Goal: Information Seeking & Learning: Learn about a topic

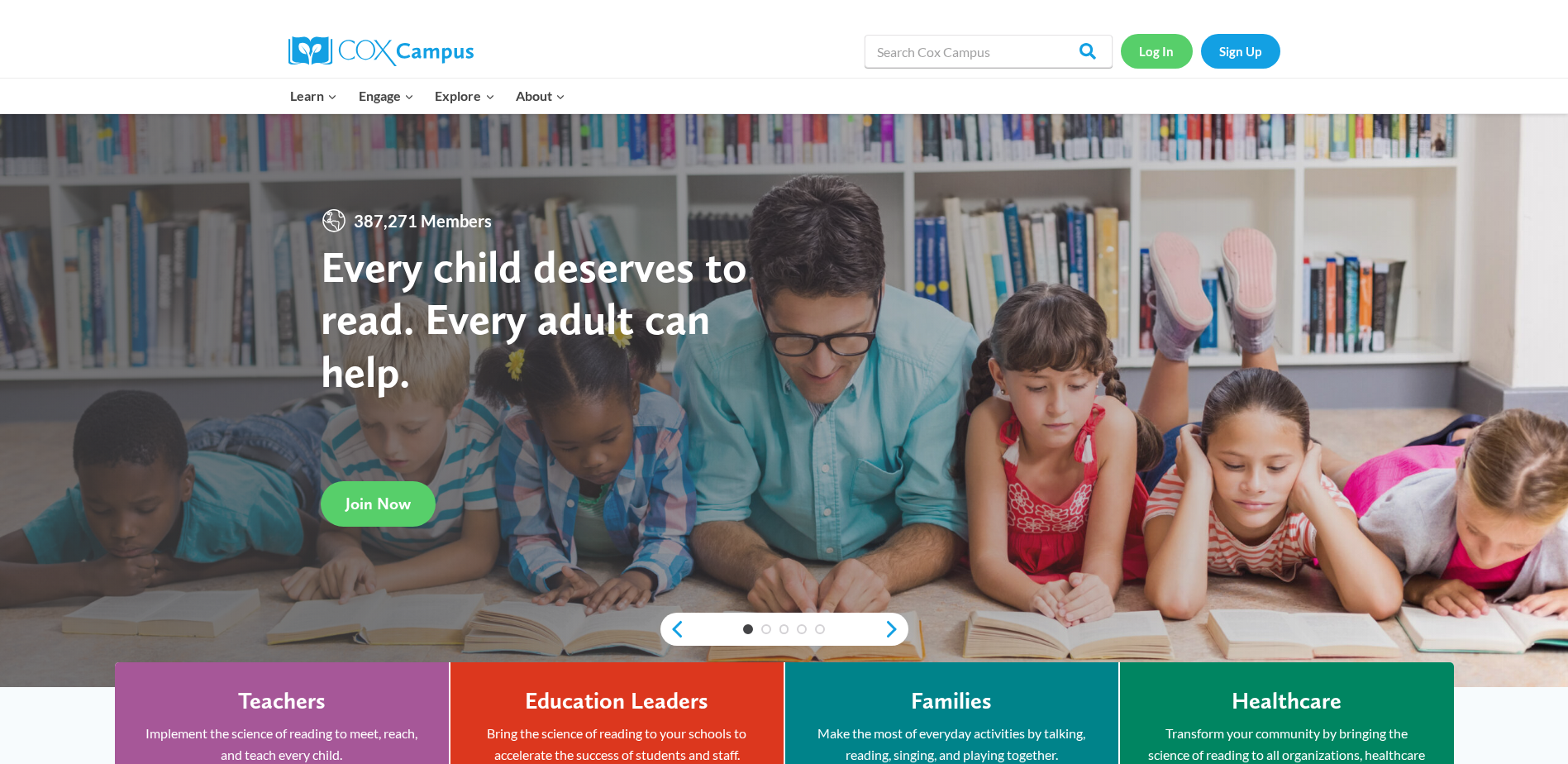
drag, startPoint x: 0, startPoint y: 0, endPoint x: 1151, endPoint y: 53, distance: 1152.2
click at [1151, 53] on link "Log In" at bounding box center [1157, 51] width 72 height 34
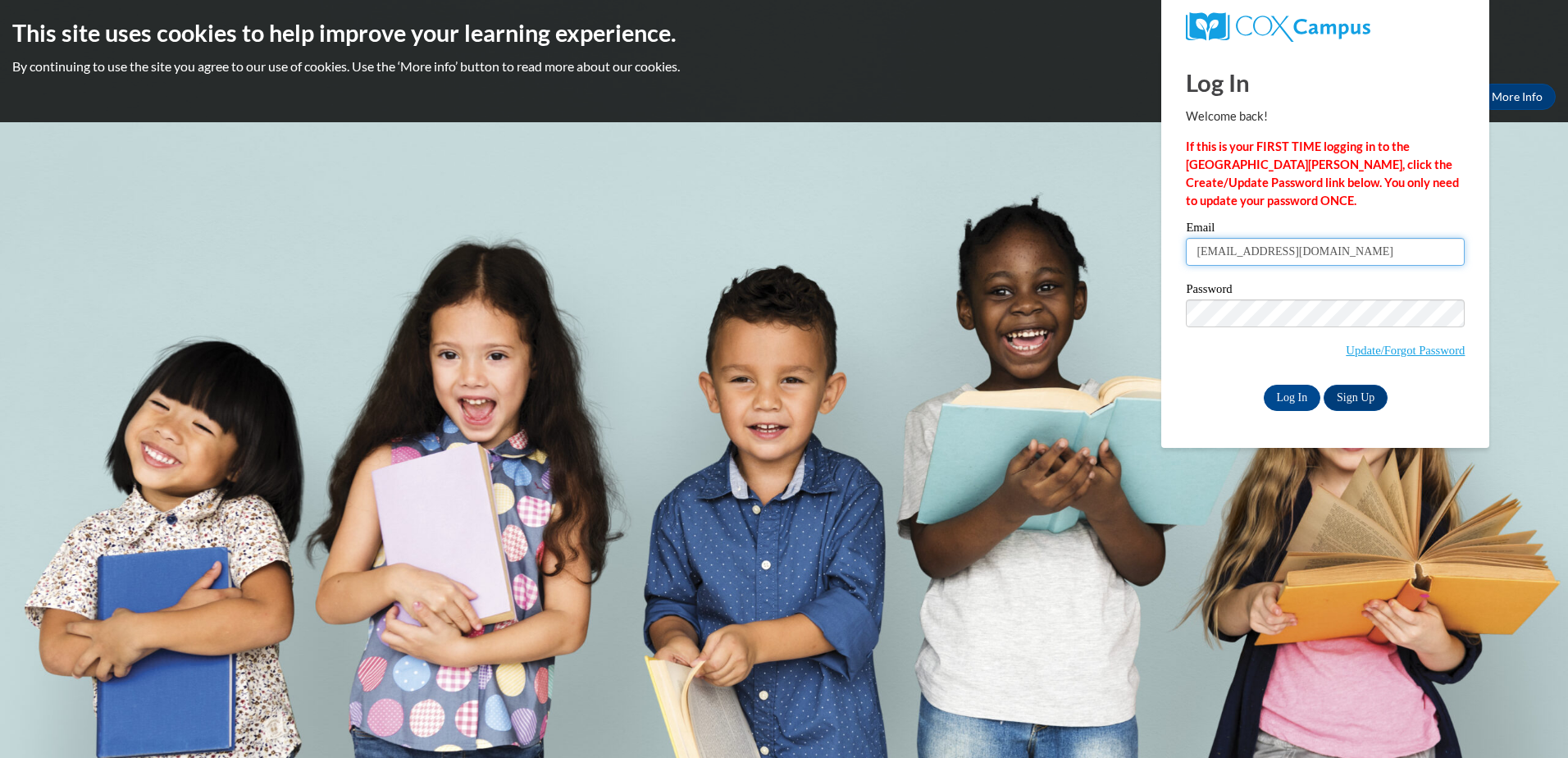
click at [1350, 254] on input "[EMAIL_ADDRESS][DOMAIN_NAME]" at bounding box center [1324, 252] width 279 height 28
type input "bjmmiller15@gmail.com"
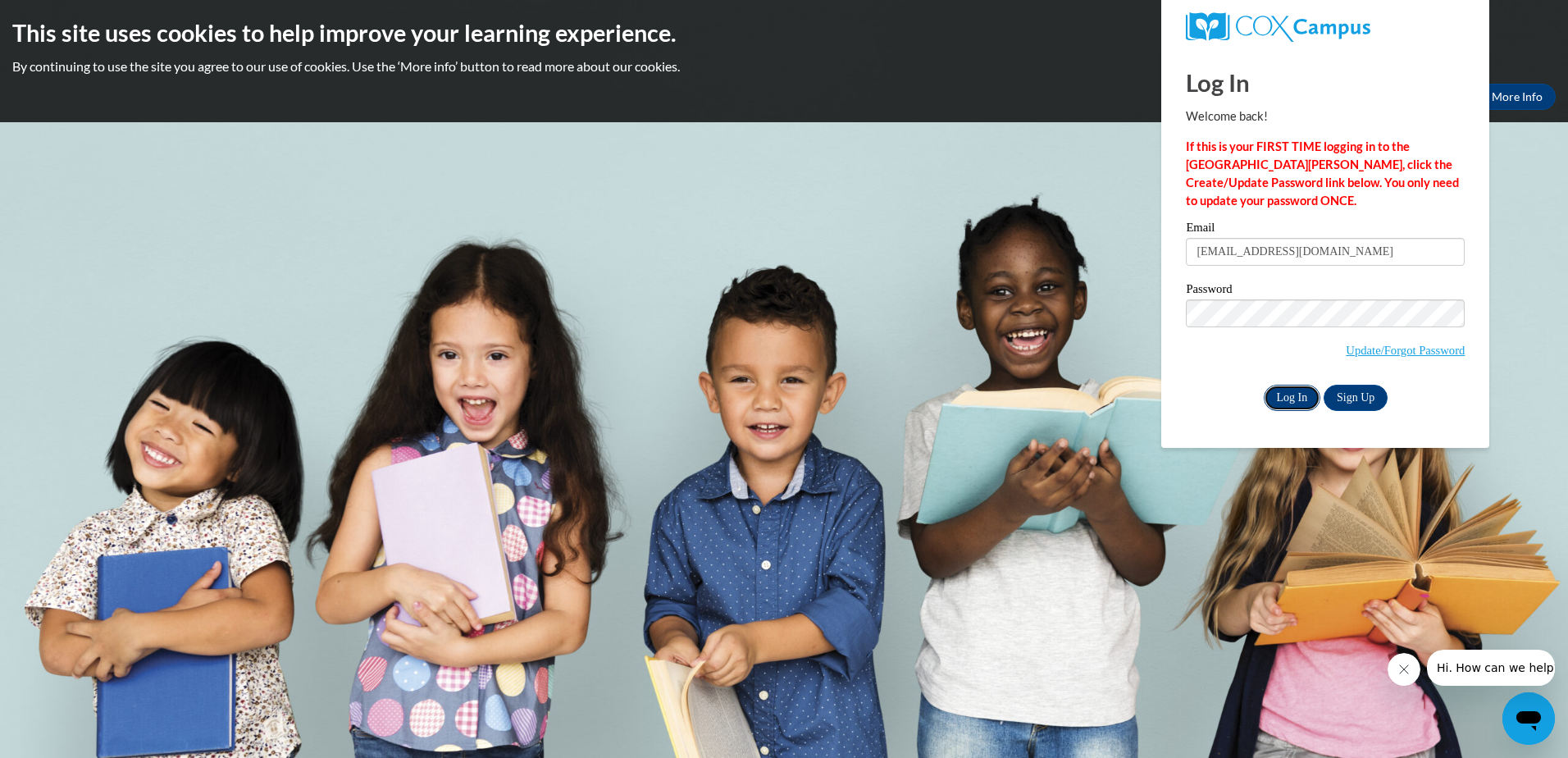
click at [1294, 392] on input "Log In" at bounding box center [1292, 398] width 58 height 26
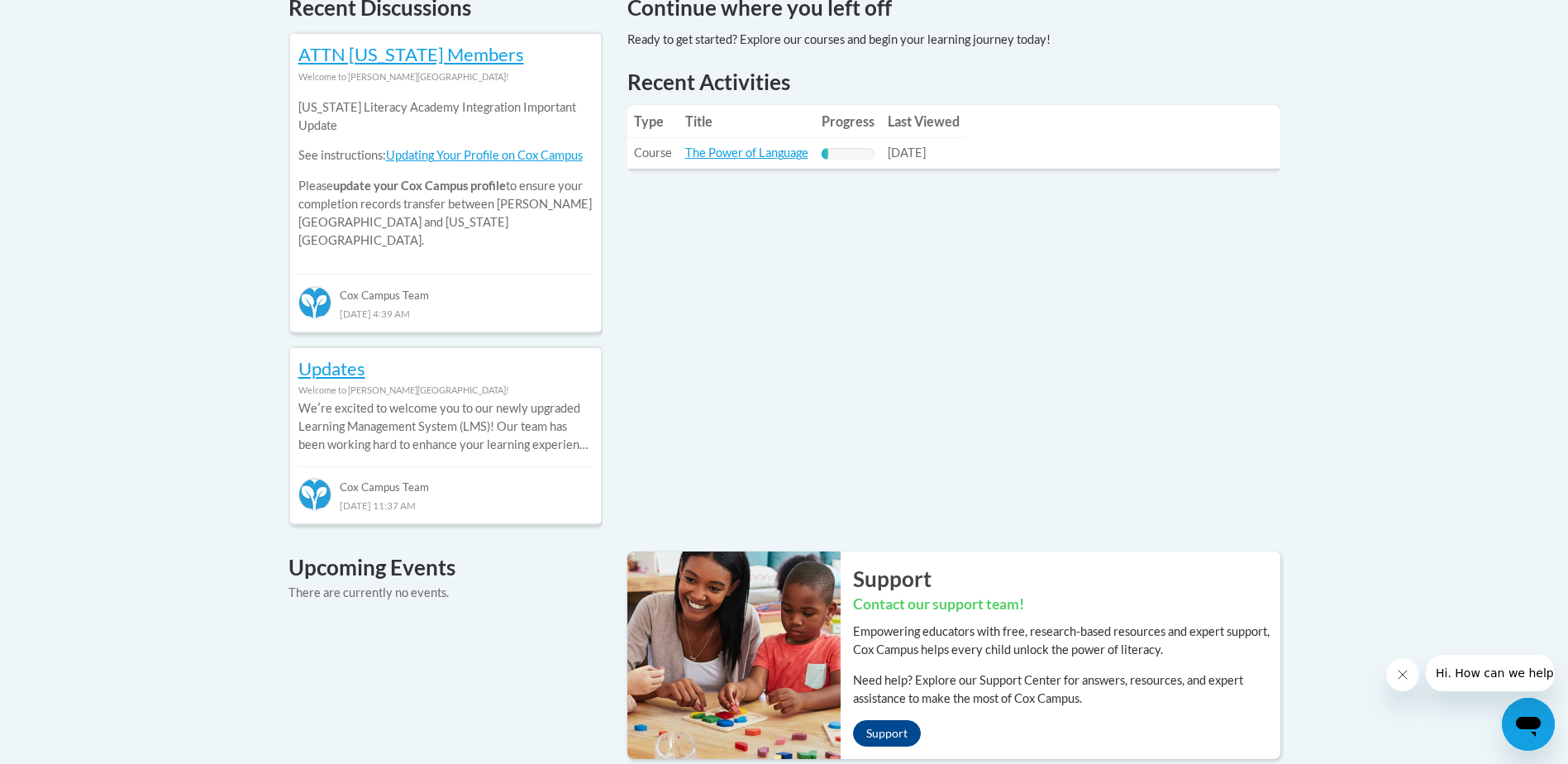
scroll to position [744, 0]
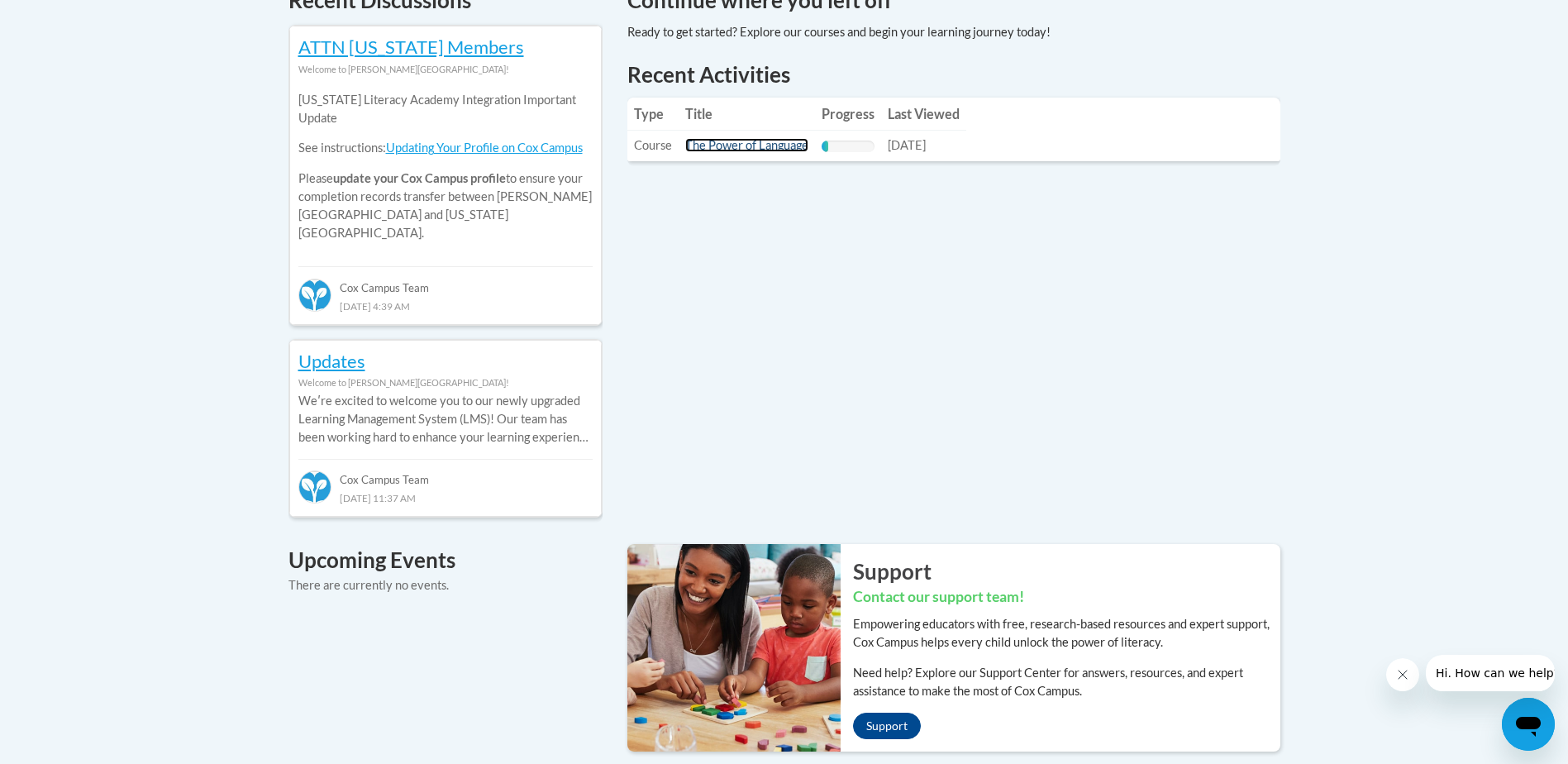
click at [748, 144] on link "The Power of Language" at bounding box center [746, 145] width 123 height 14
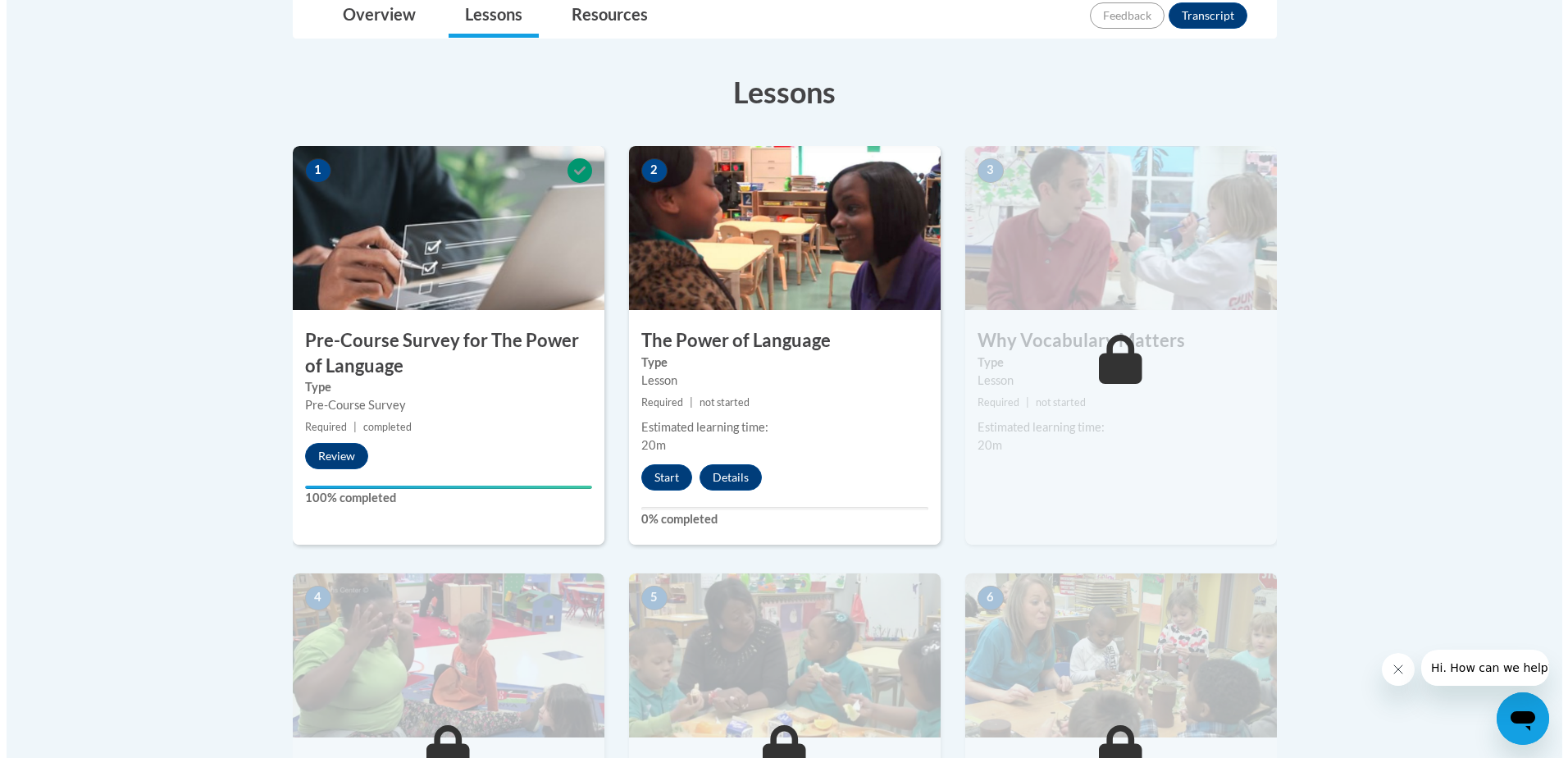
scroll to position [410, 0]
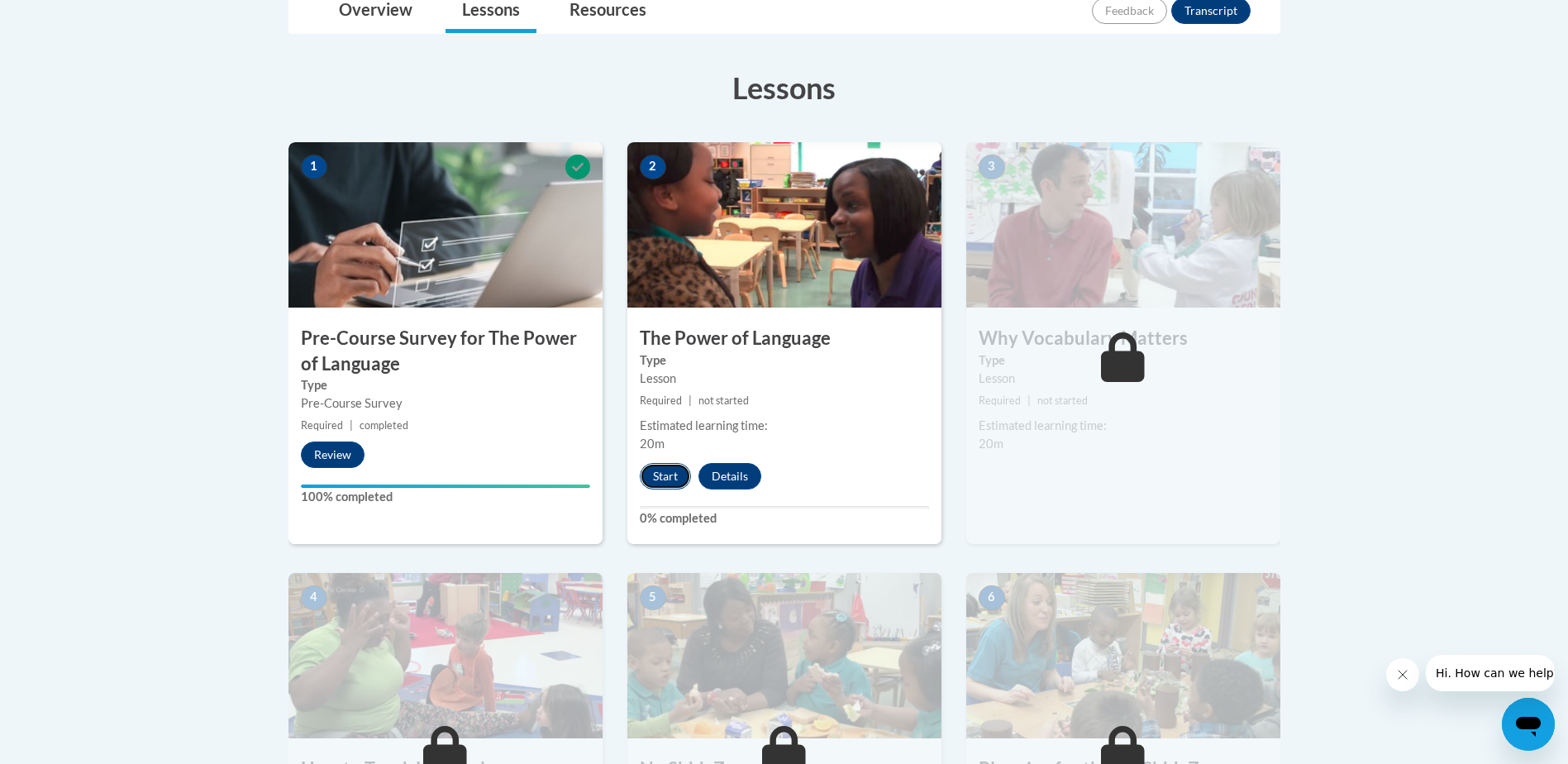
click at [649, 473] on button "Start" at bounding box center [665, 476] width 51 height 27
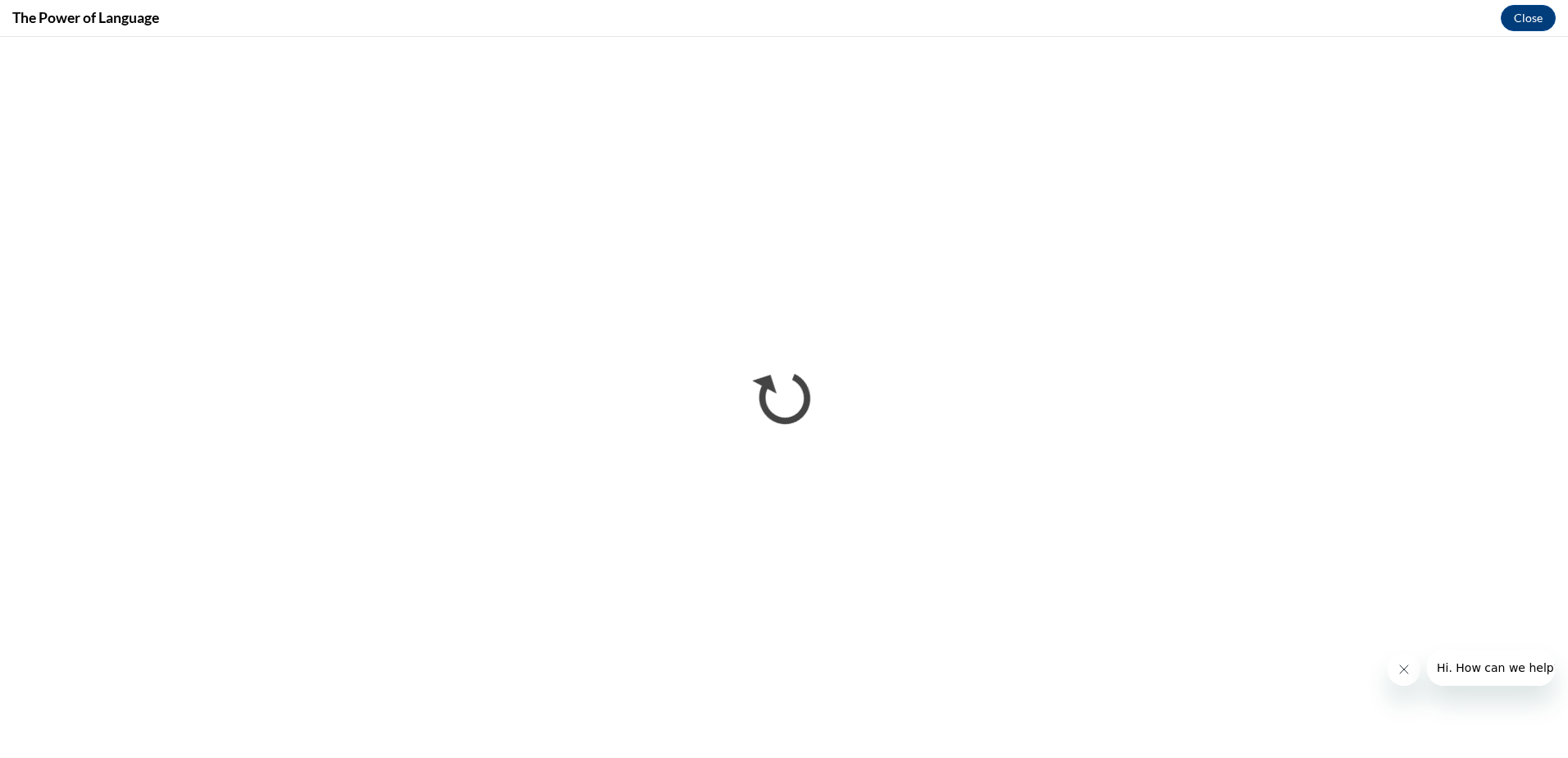
scroll to position [0, 0]
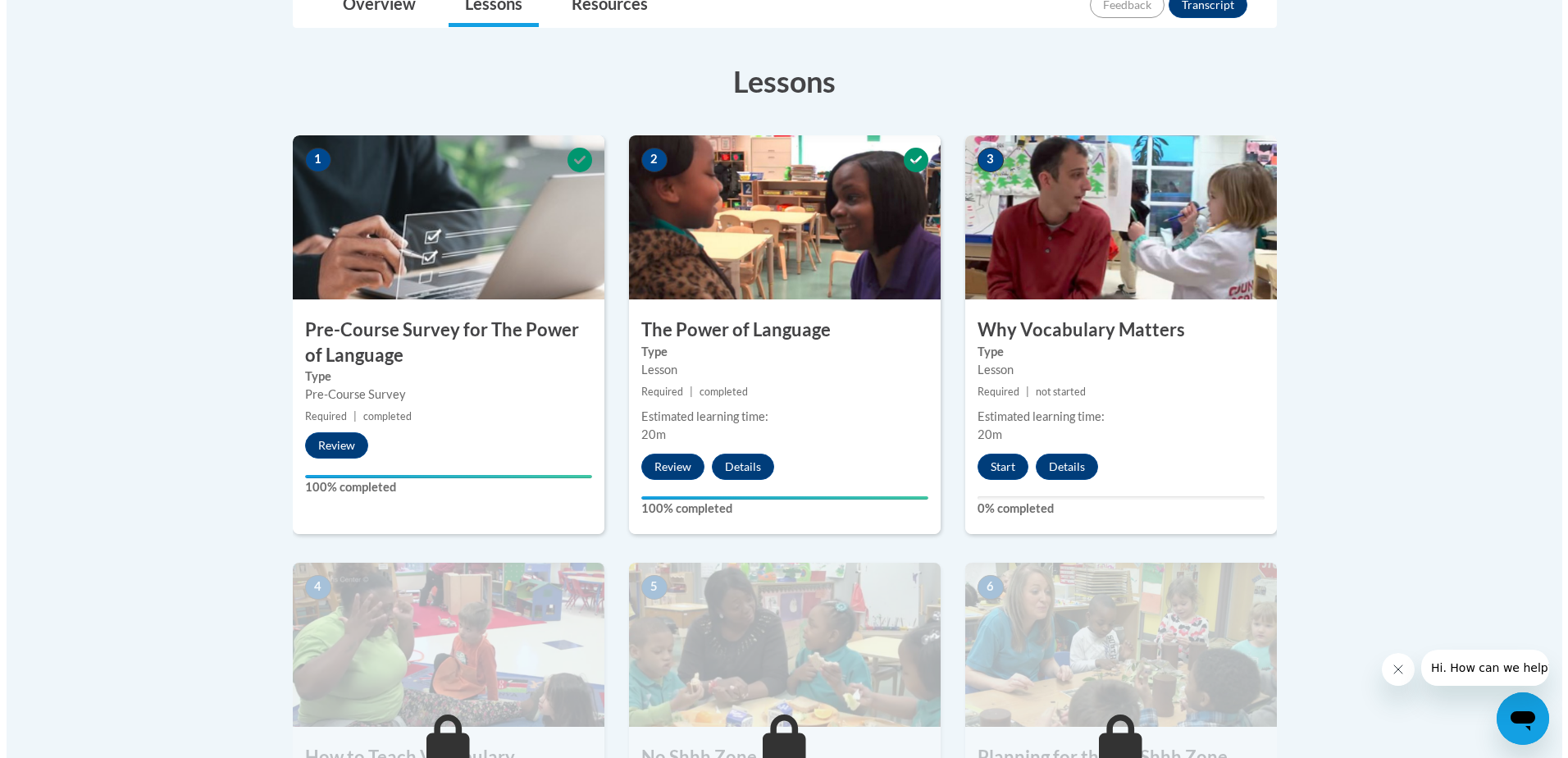
scroll to position [410, 0]
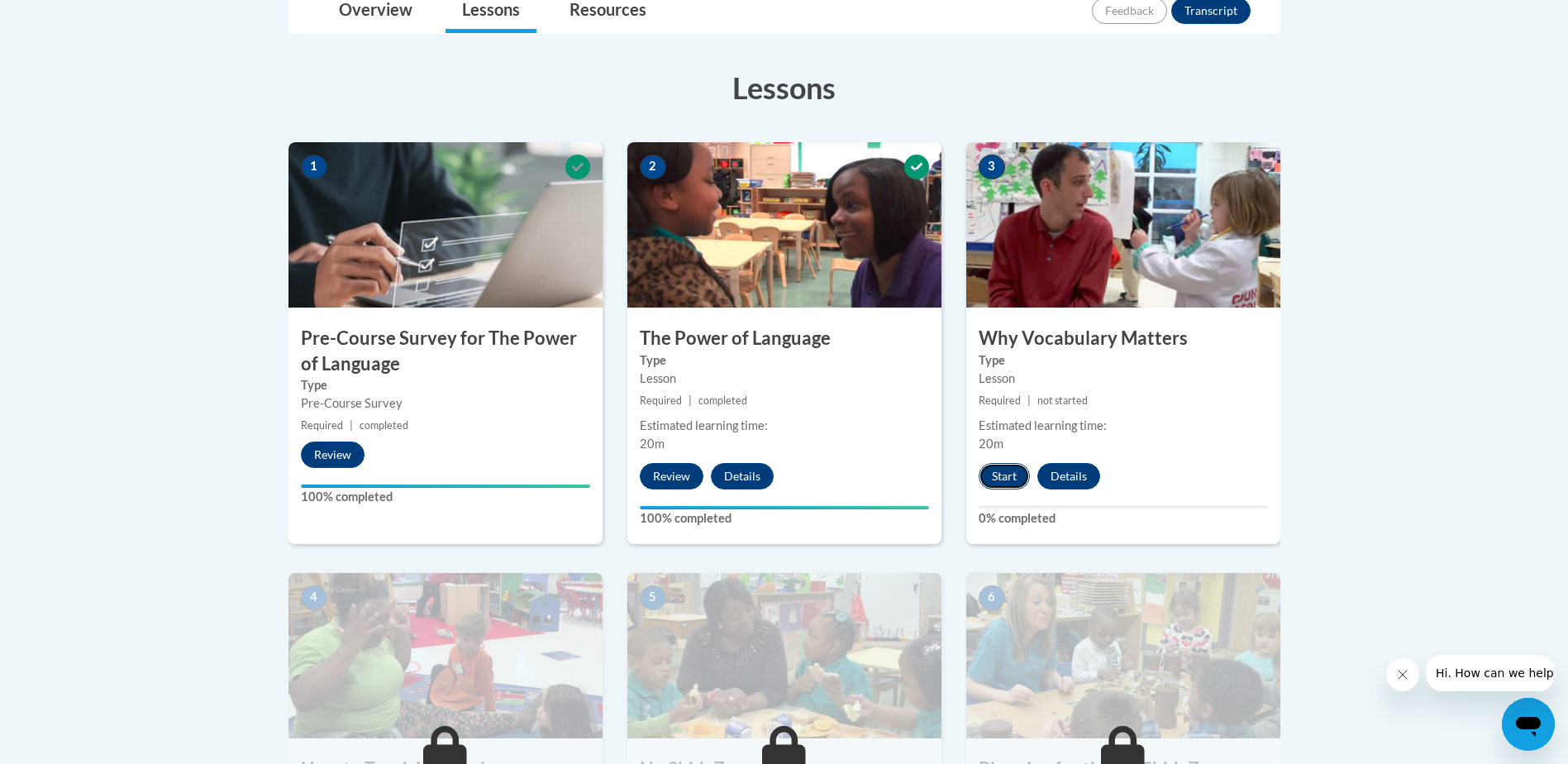
click at [1019, 472] on button "Start" at bounding box center [1004, 476] width 51 height 27
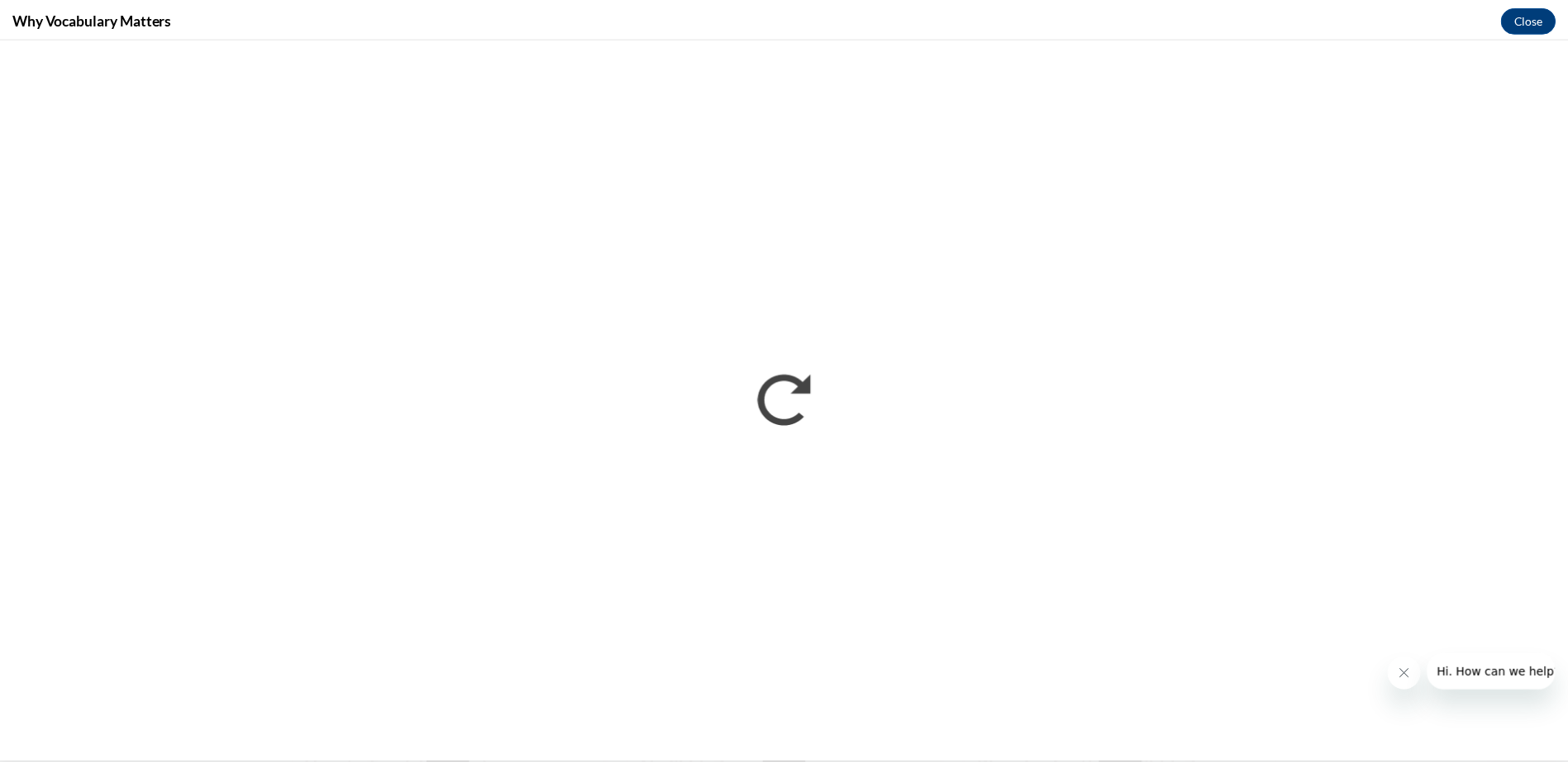
scroll to position [0, 0]
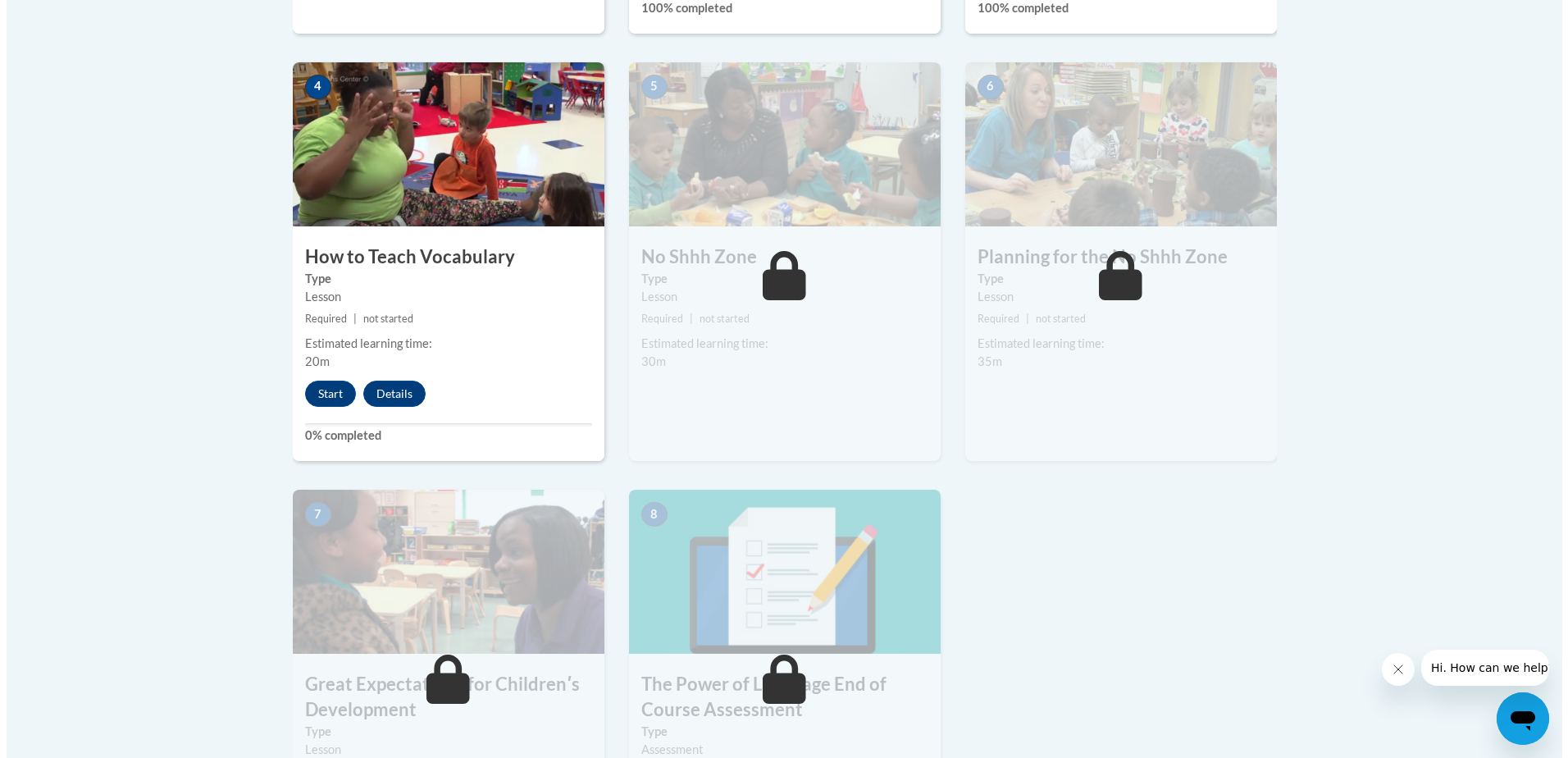
scroll to position [903, 0]
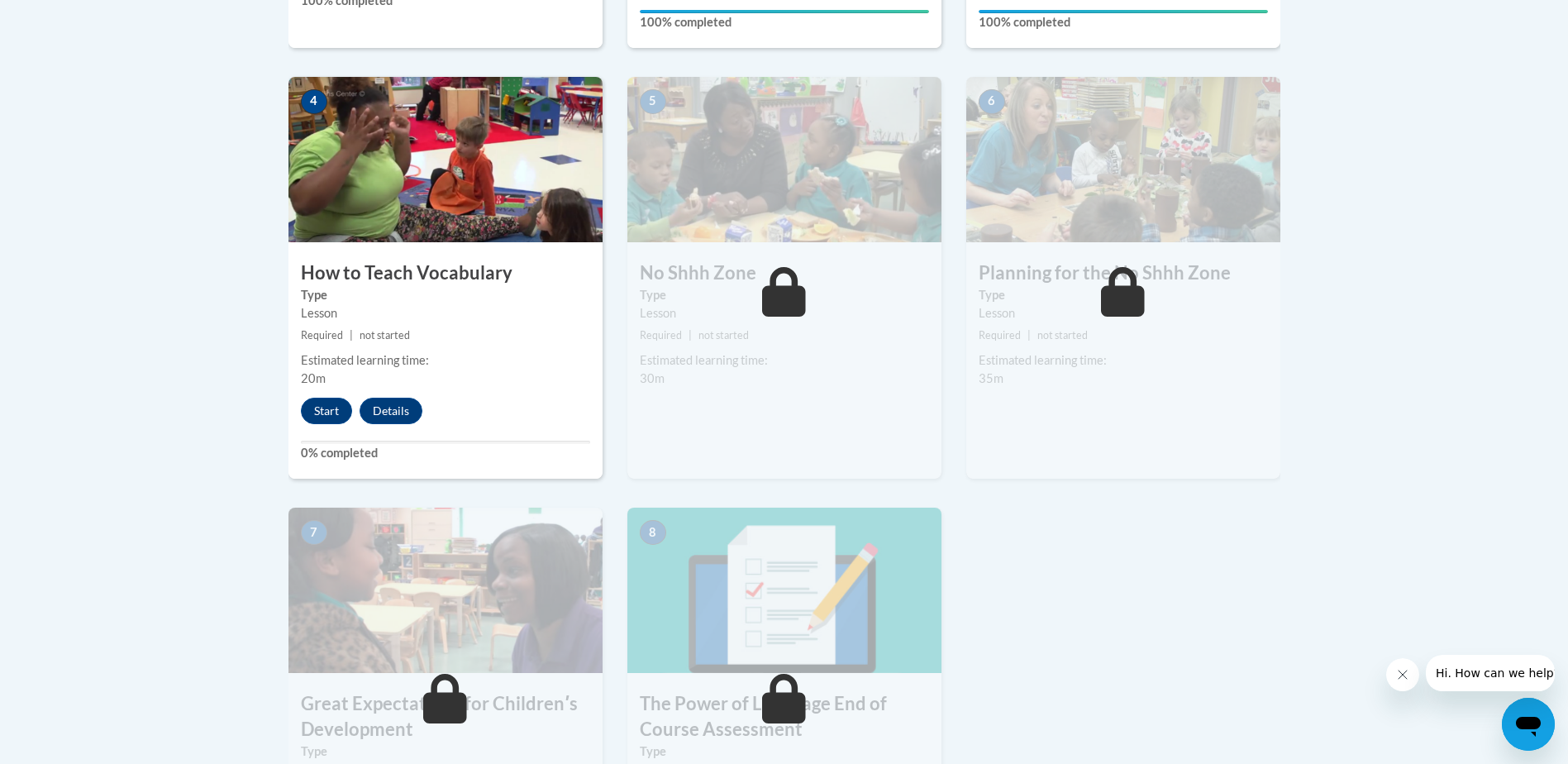
click at [314, 395] on div "4 How to Teach Vocabulary Type Lesson Required | not started Estimated learning…" at bounding box center [446, 278] width 314 height 402
click at [317, 401] on button "Start" at bounding box center [327, 412] width 51 height 27
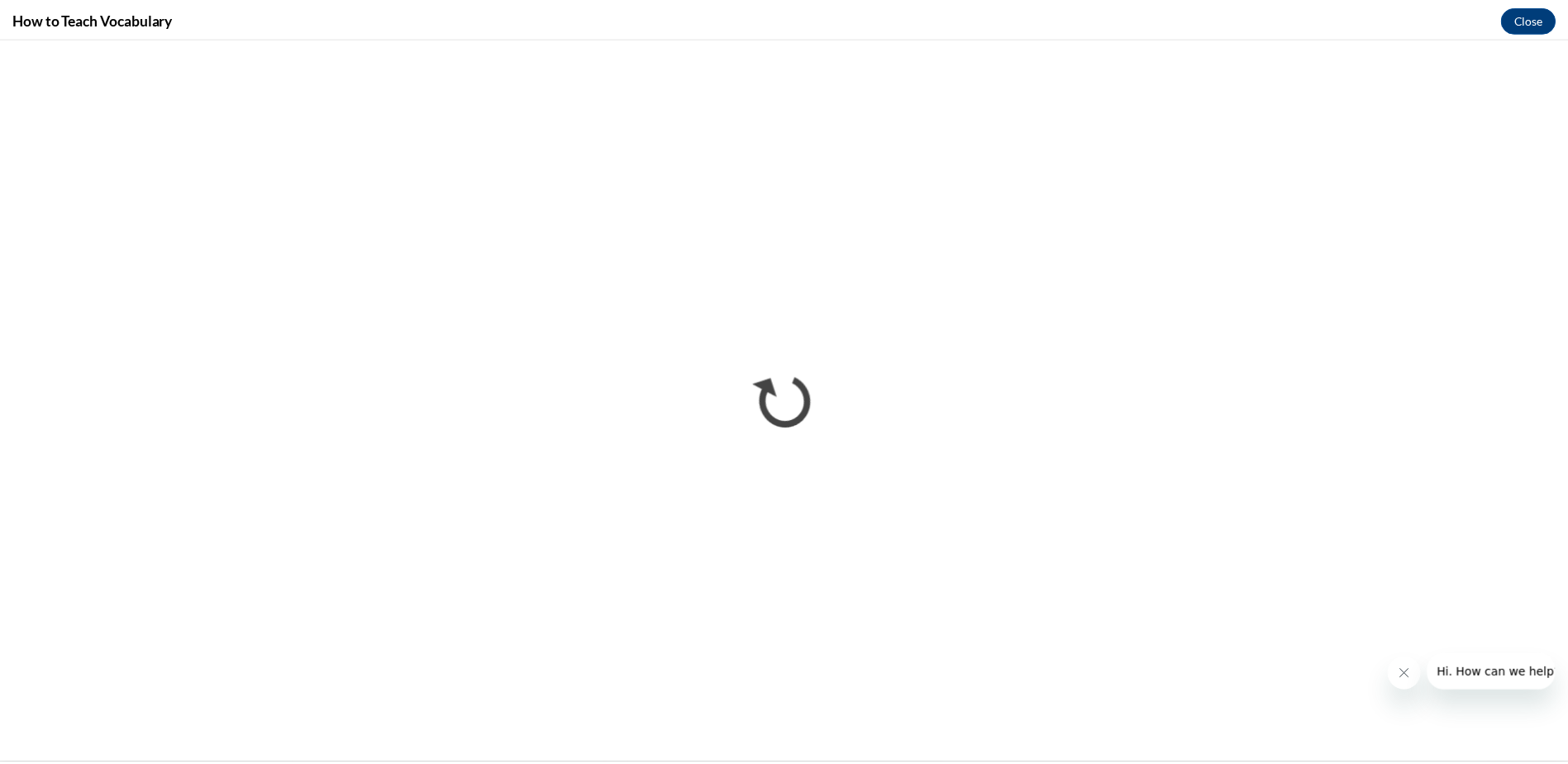
scroll to position [0, 0]
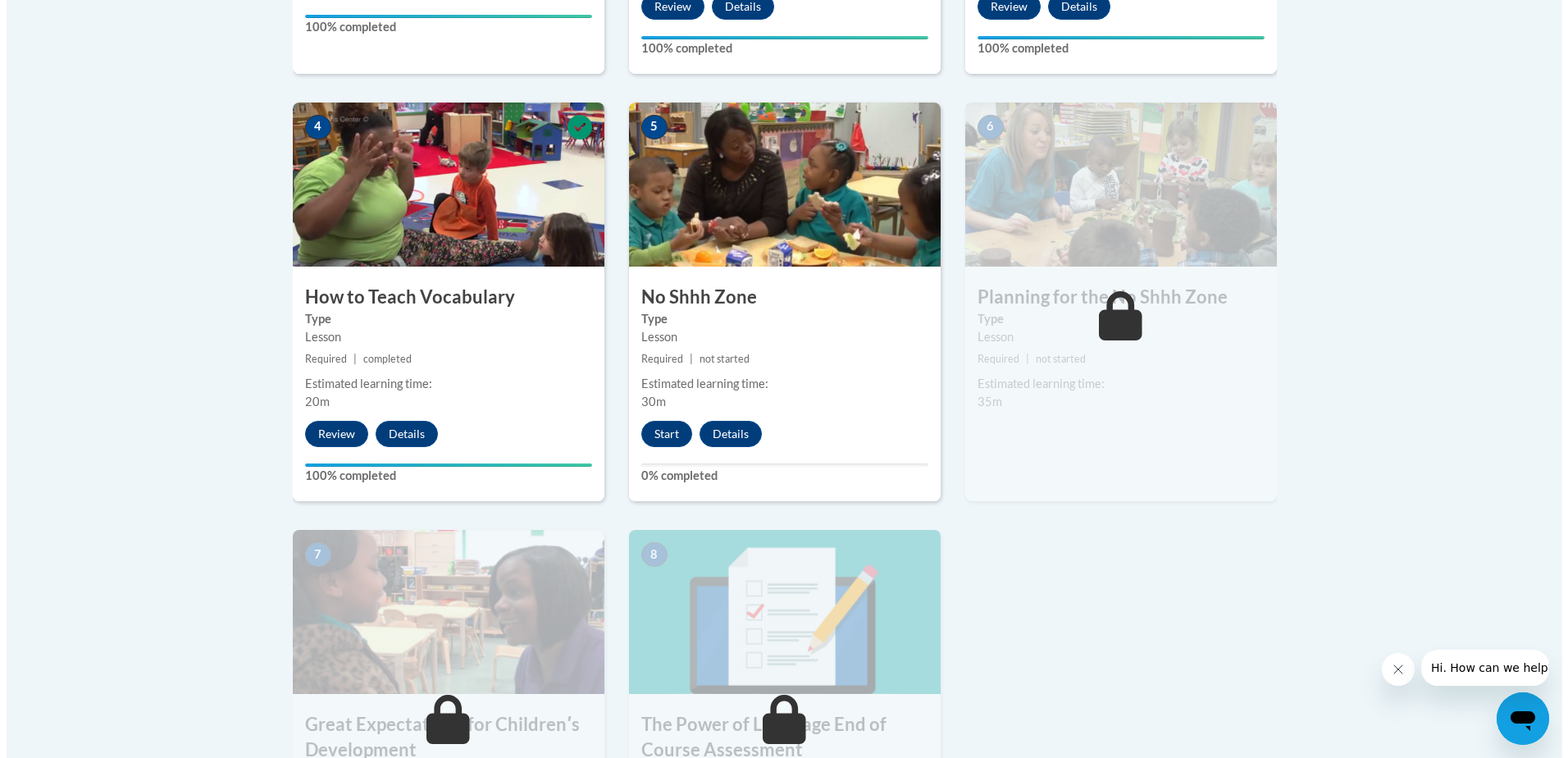
scroll to position [903, 0]
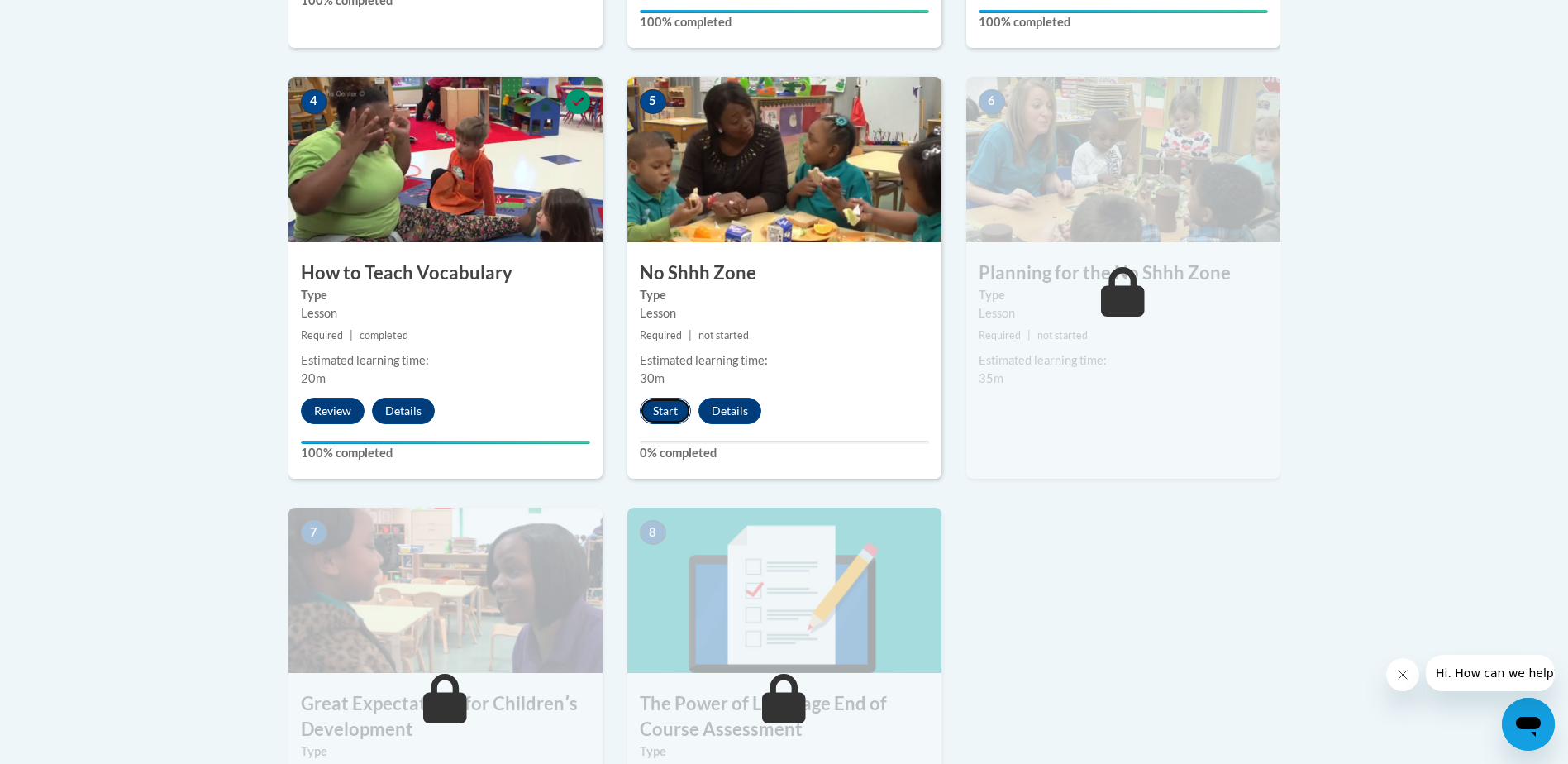
click at [668, 398] on button "Start" at bounding box center [665, 412] width 51 height 27
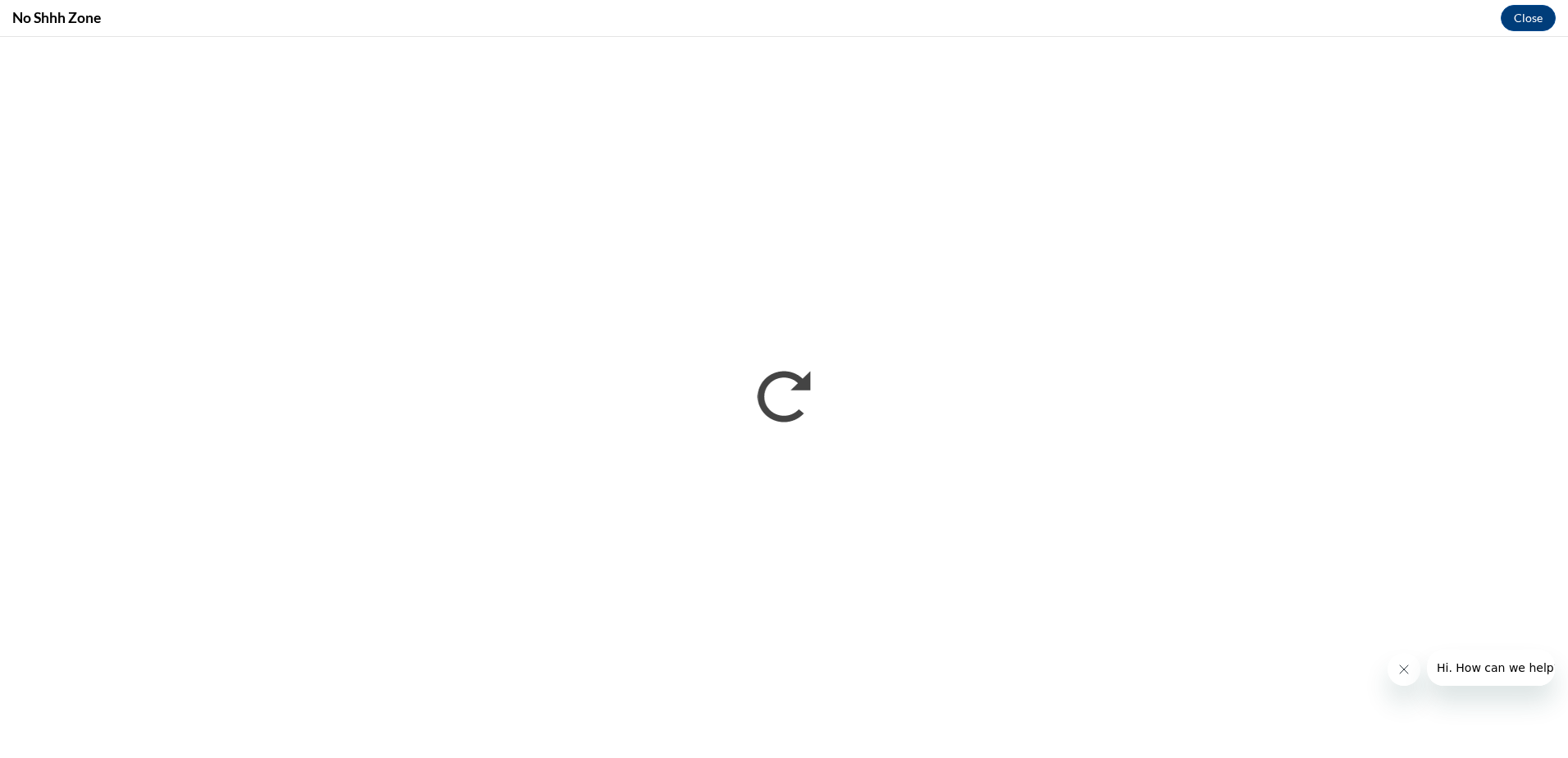
scroll to position [0, 0]
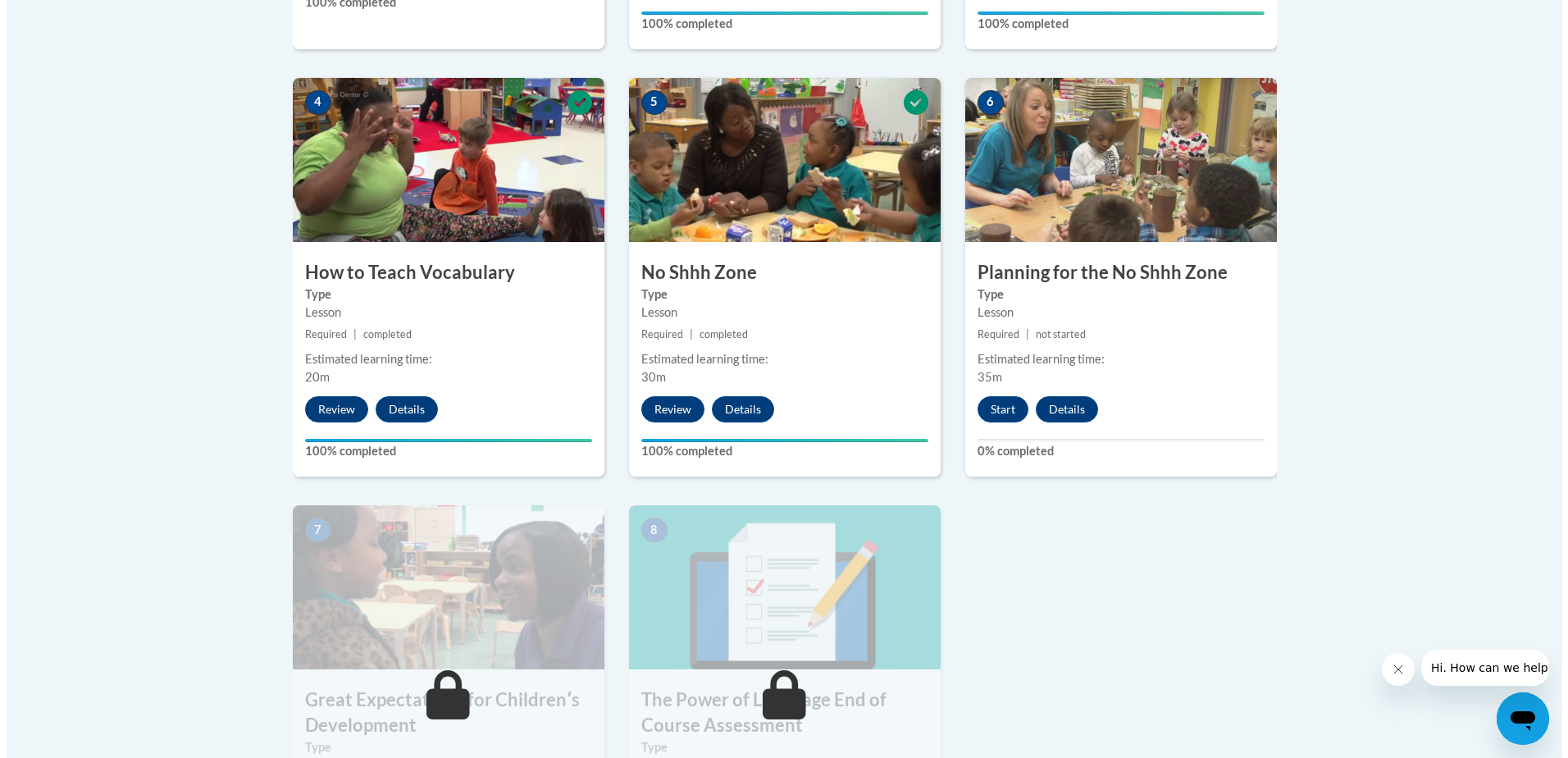
scroll to position [903, 0]
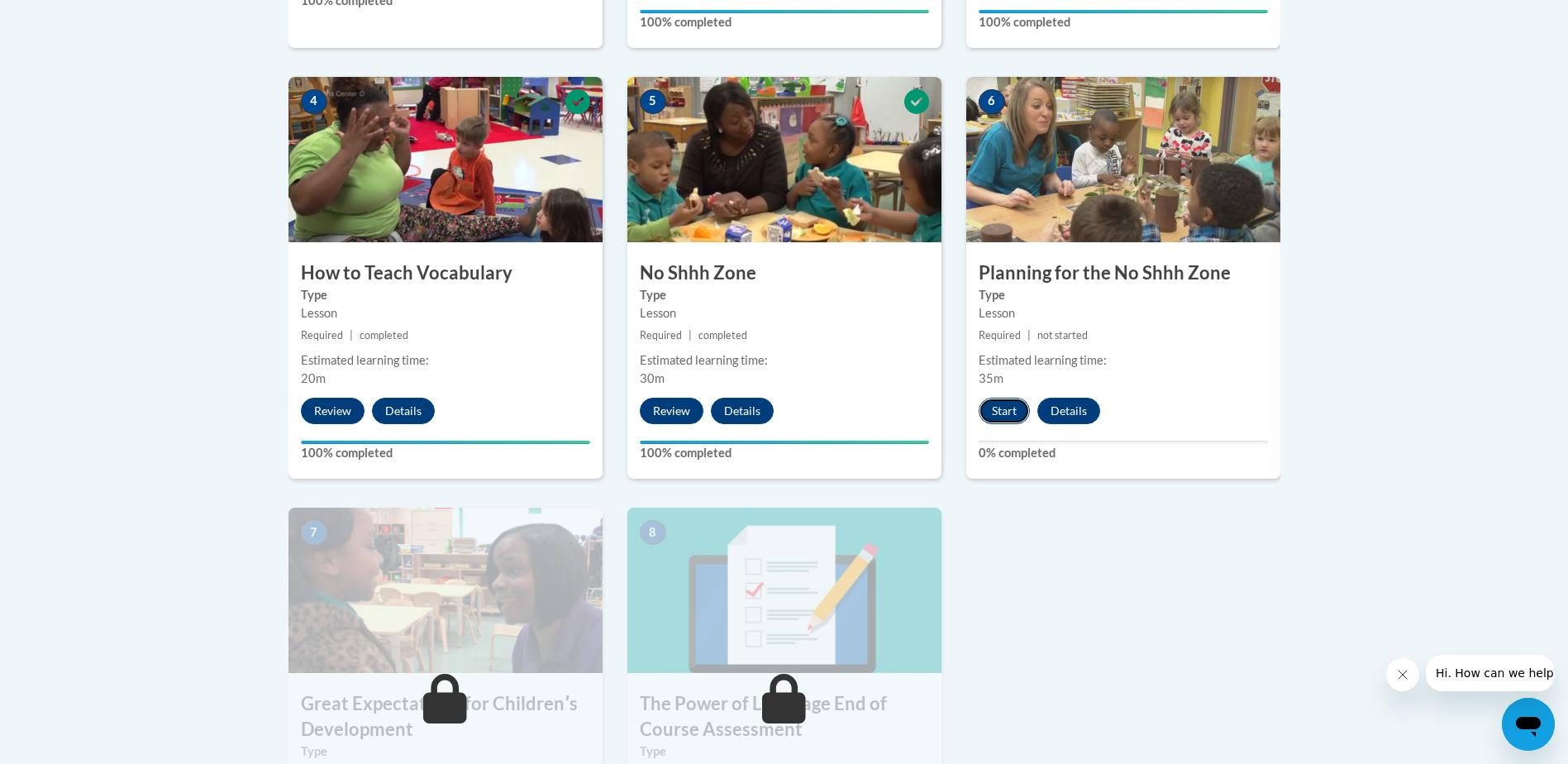
click at [1002, 409] on button "Start" at bounding box center [1004, 412] width 51 height 27
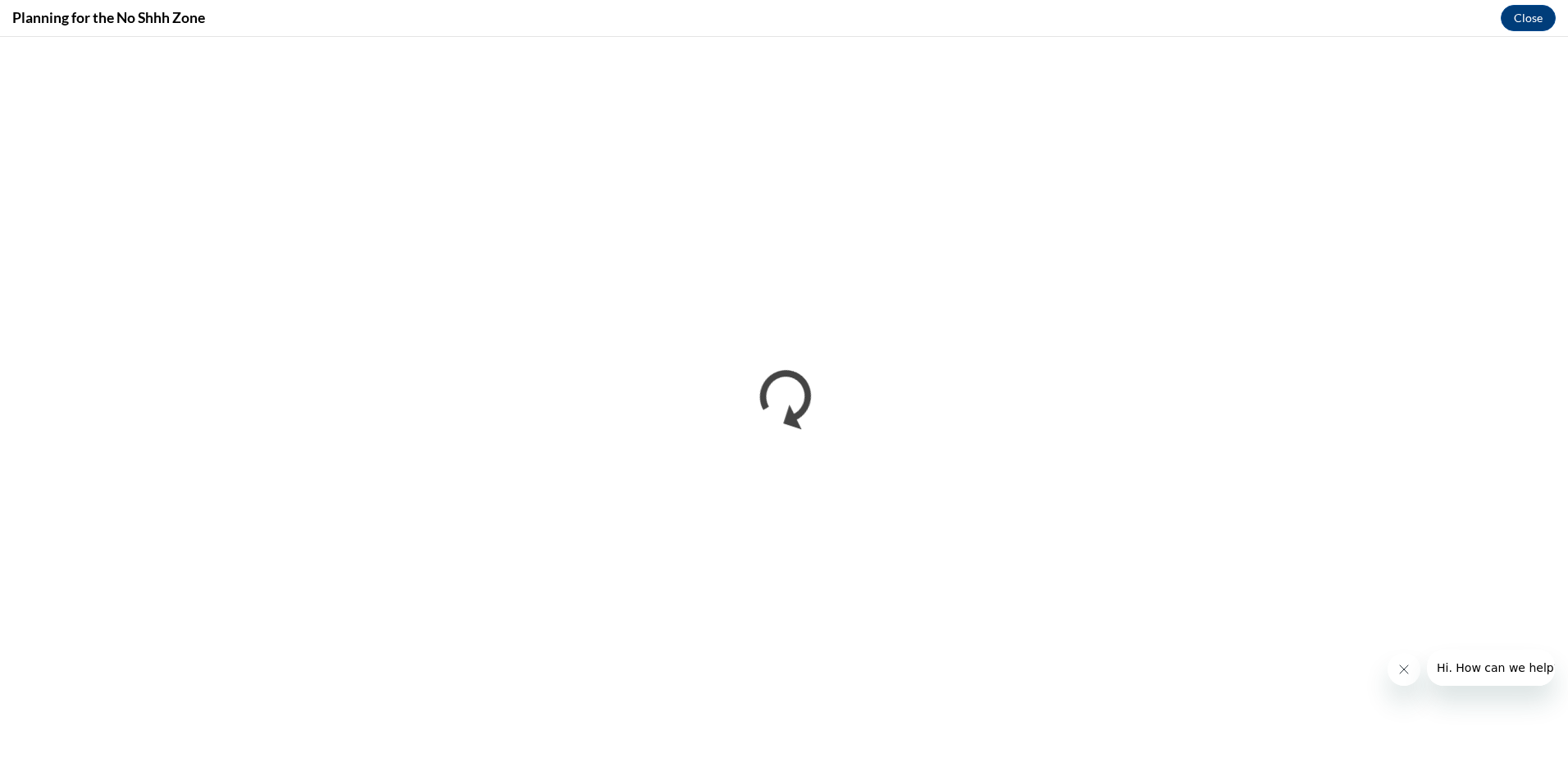
scroll to position [0, 0]
